Goal: Check status

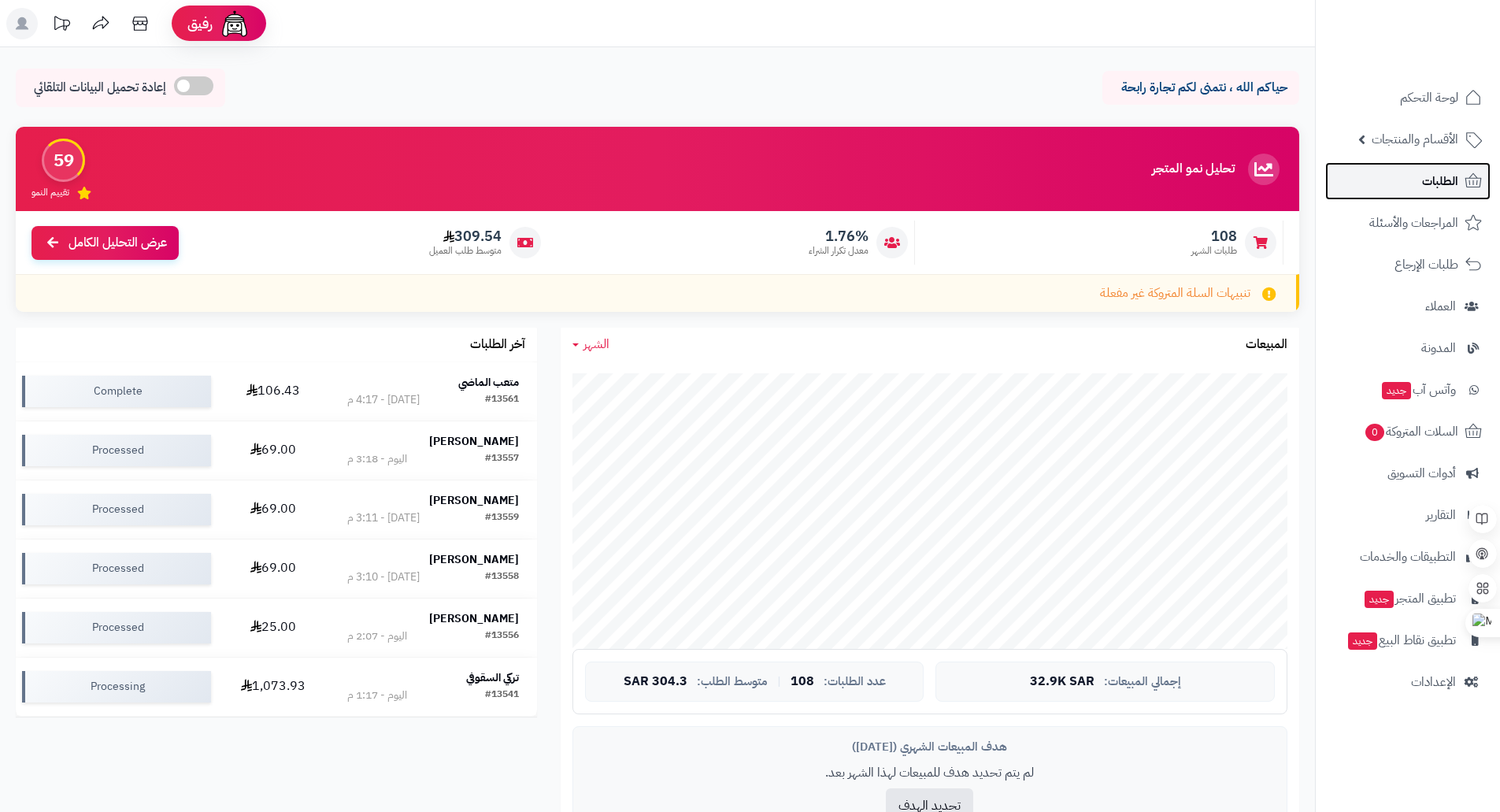
click at [1451, 175] on span "الطلبات" at bounding box center [1440, 181] width 36 height 22
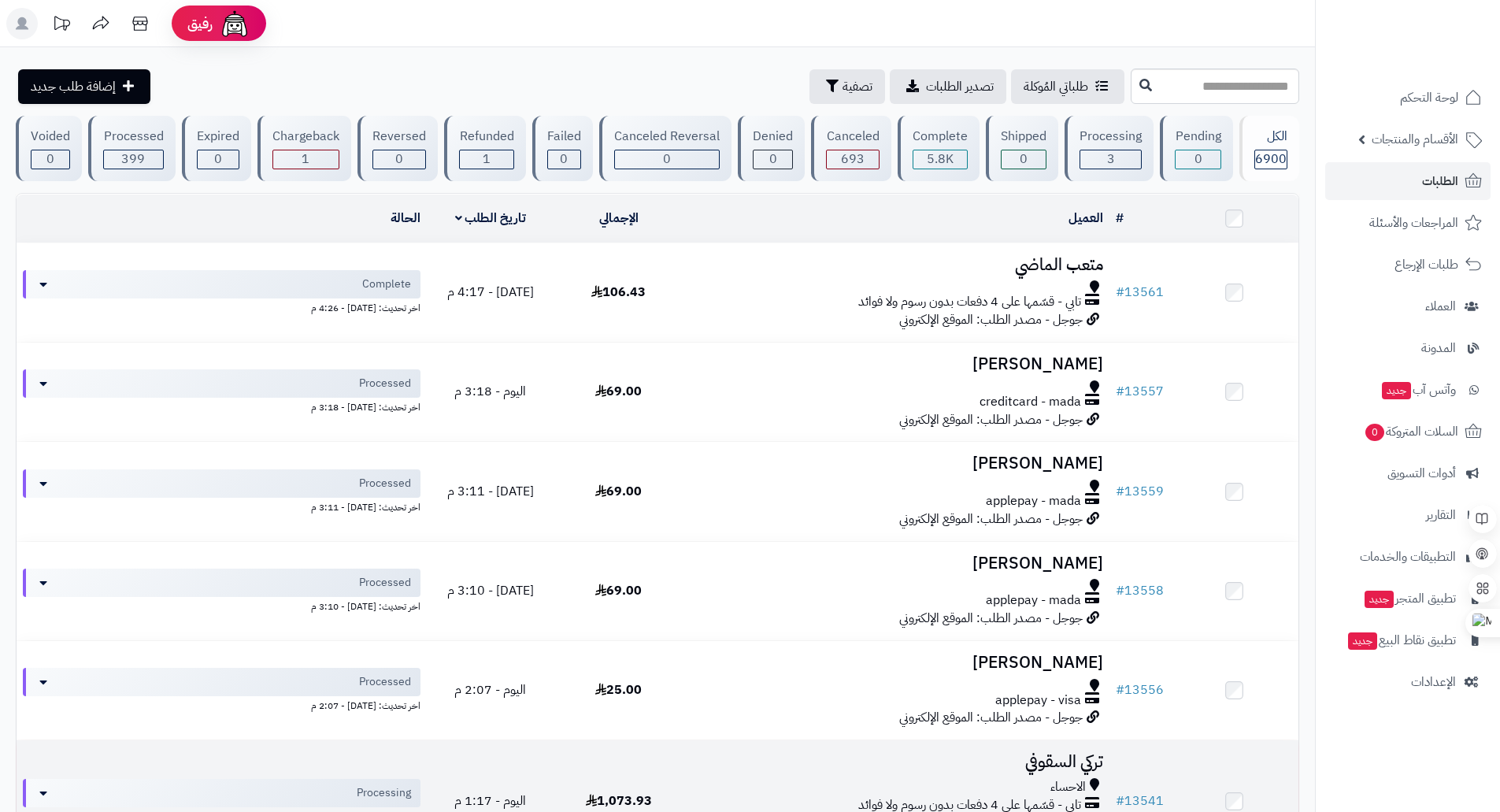
click at [931, 766] on h3 "تركي السقوفي" at bounding box center [895, 762] width 414 height 18
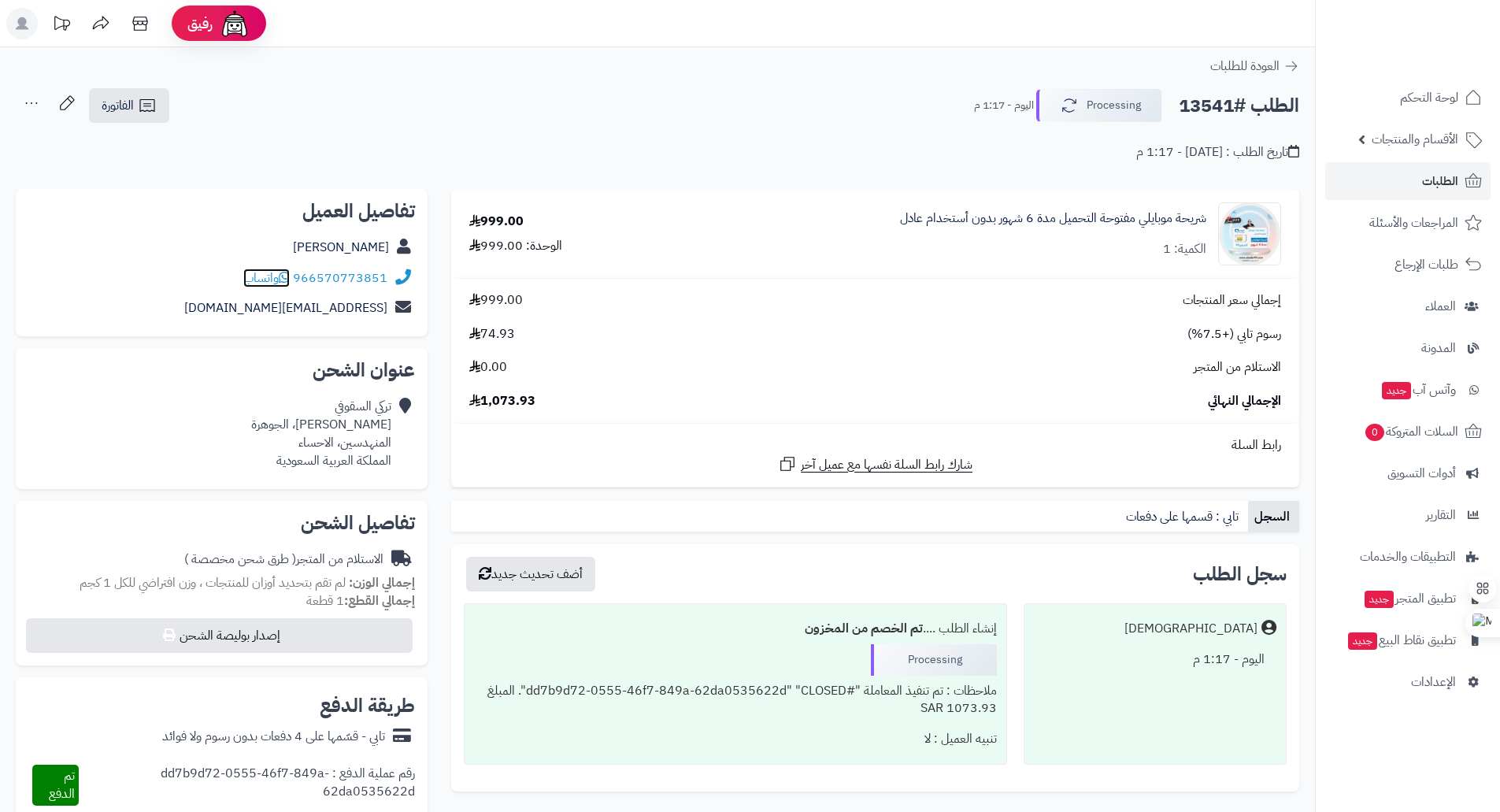
click at [258, 278] on span "واتساب" at bounding box center [266, 277] width 46 height 19
drag, startPoint x: 1178, startPoint y: 107, endPoint x: 1310, endPoint y: 106, distance: 132.0
click at [1310, 106] on div "الطلب #13541 Processing اليوم - 1:17 م الفاتورة طباعة الفاتورة إرسال الفاتورة إ…" at bounding box center [657, 124] width 1315 height 74
